Goal: Transaction & Acquisition: Purchase product/service

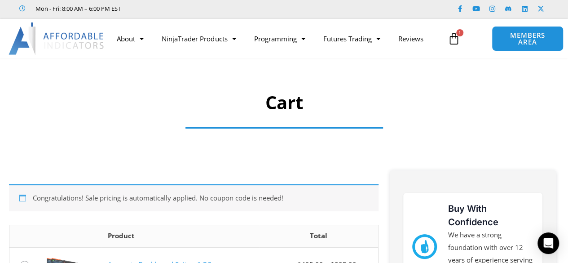
scroll to position [23, 0]
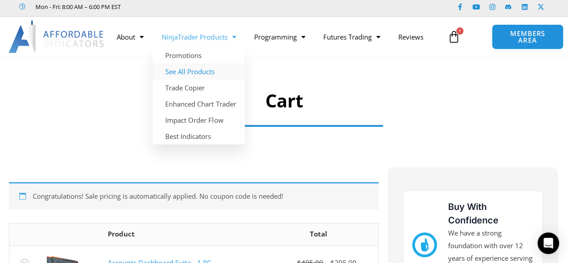
click at [202, 73] on link "See All Products" at bounding box center [199, 71] width 92 height 16
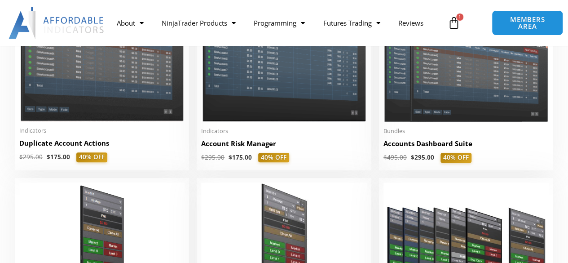
scroll to position [269, 0]
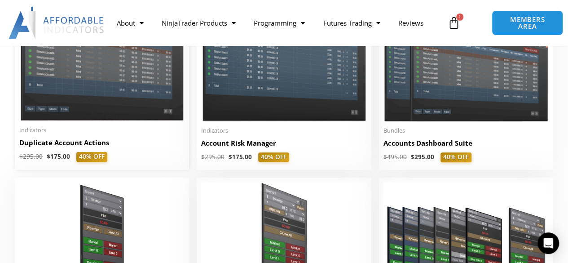
click at [79, 146] on h2 "Duplicate Account Actions" at bounding box center [101, 142] width 165 height 9
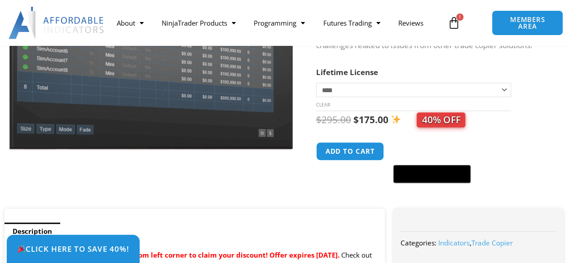
scroll to position [180, 0]
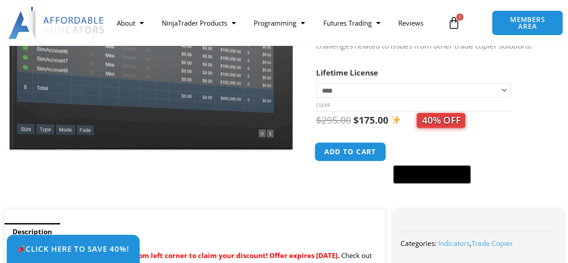
click at [364, 161] on button "Add to cart" at bounding box center [350, 151] width 72 height 19
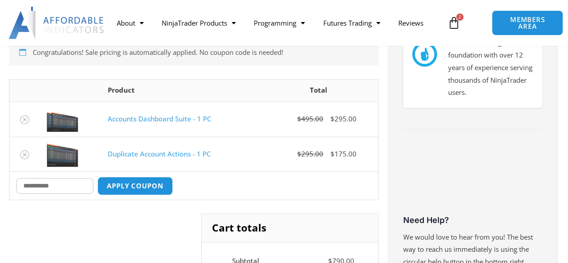
scroll to position [214, 0]
click at [53, 182] on input "Coupon:" at bounding box center [54, 185] width 77 height 16
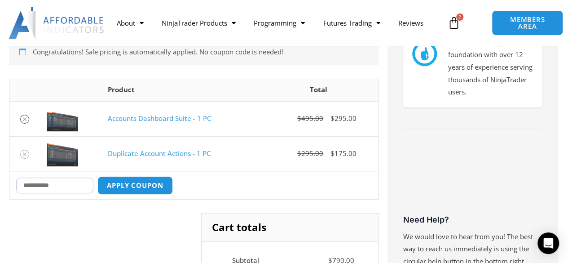
click at [27, 117] on icon "Remove Accounts Dashboard Suite - 1 PC from cart" at bounding box center [25, 119] width 6 height 6
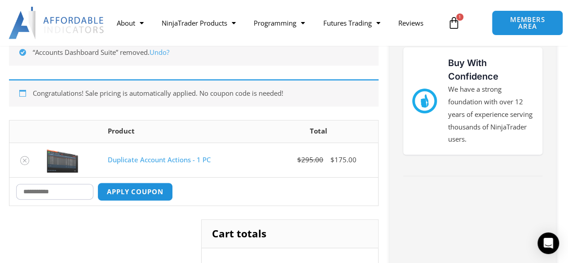
scroll to position [160, 0]
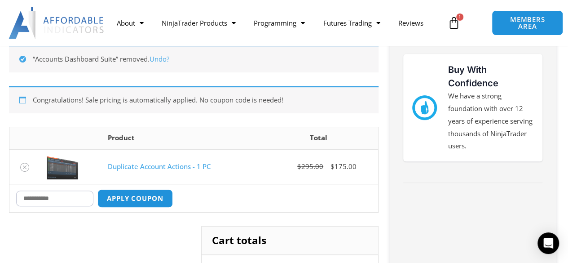
click at [25, 200] on input "Coupon:" at bounding box center [54, 198] width 77 height 16
type input "*******"
click at [118, 200] on button "Apply coupon" at bounding box center [135, 197] width 79 height 19
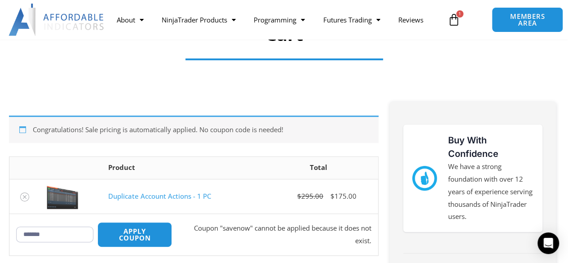
scroll to position [80, 0]
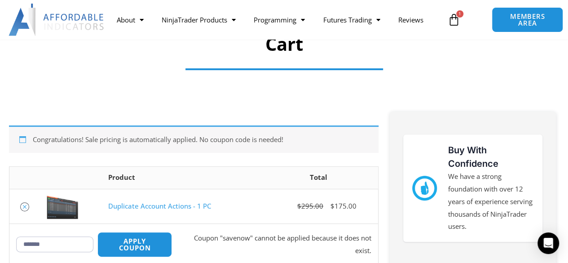
click at [21, 206] on link "Remove Duplicate Account Actions - 1 PC from cart" at bounding box center [24, 206] width 9 height 9
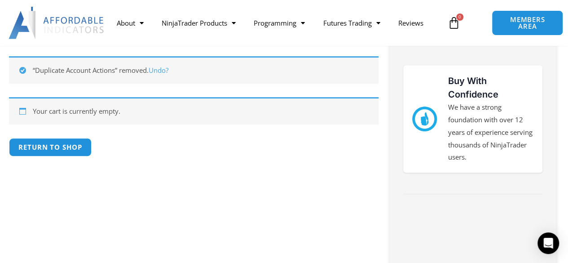
scroll to position [160, 0]
